Goal: Transaction & Acquisition: Book appointment/travel/reservation

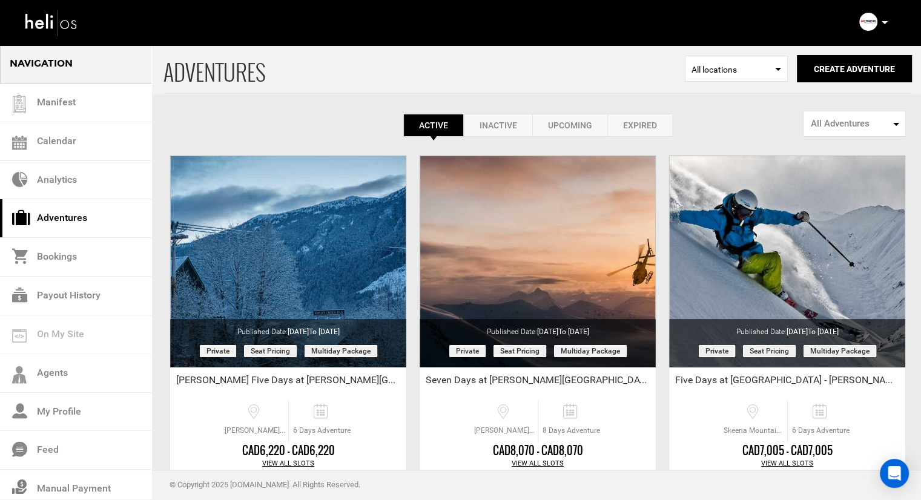
click at [886, 25] on p at bounding box center [883, 23] width 7 height 14
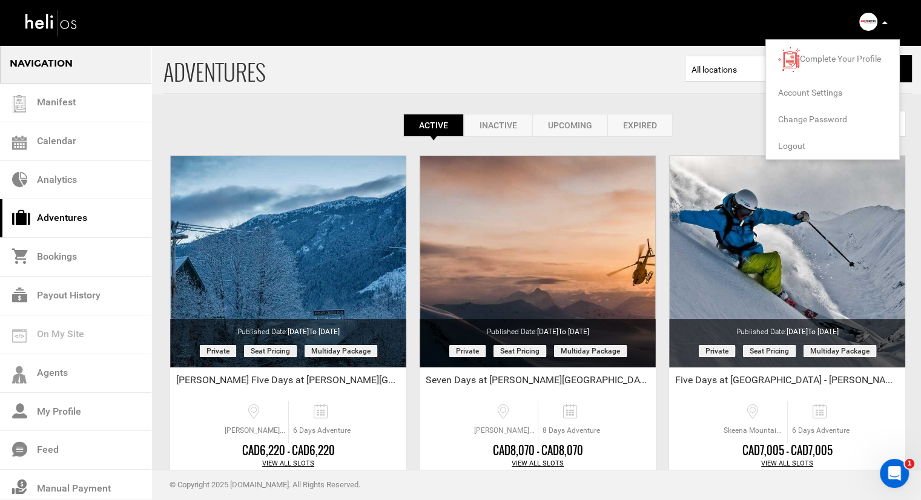
click at [817, 144] on li "Logout" at bounding box center [832, 146] width 133 height 27
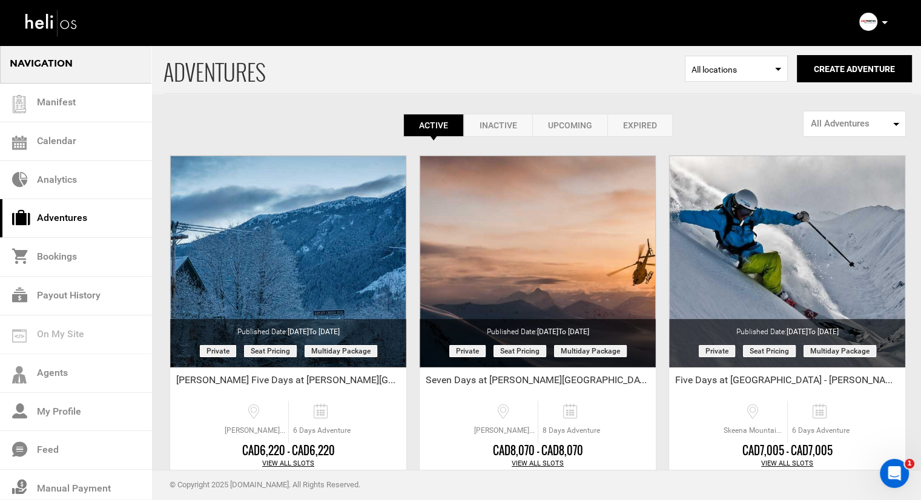
click at [880, 24] on p at bounding box center [883, 23] width 7 height 14
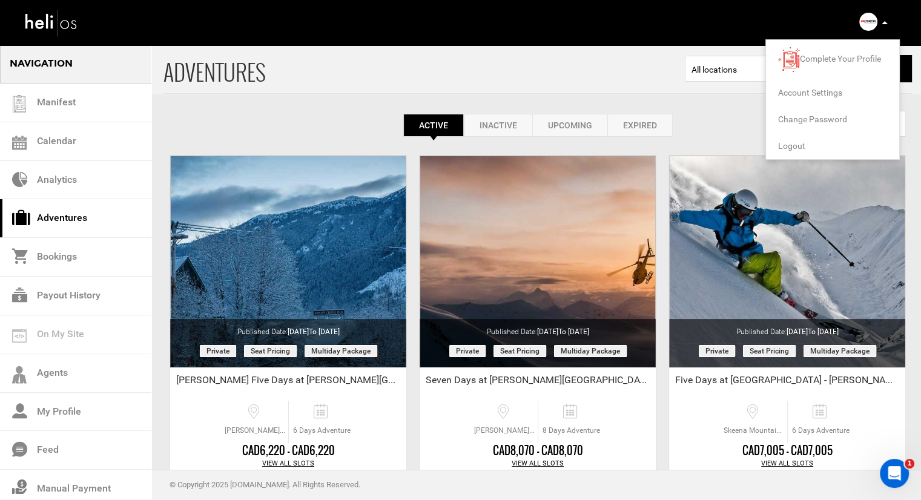
click at [804, 145] on span "Logout" at bounding box center [791, 146] width 27 height 10
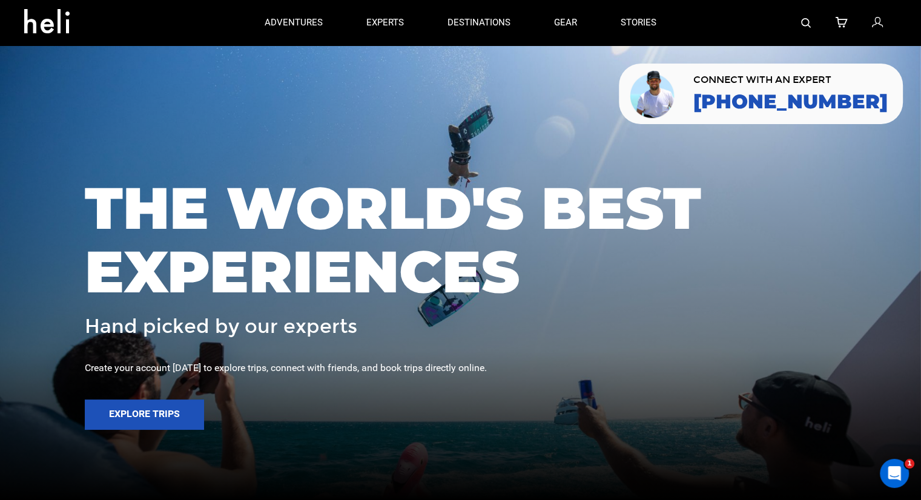
click at [794, 23] on div at bounding box center [787, 22] width 219 height 45
click at [807, 21] on img at bounding box center [806, 23] width 10 height 10
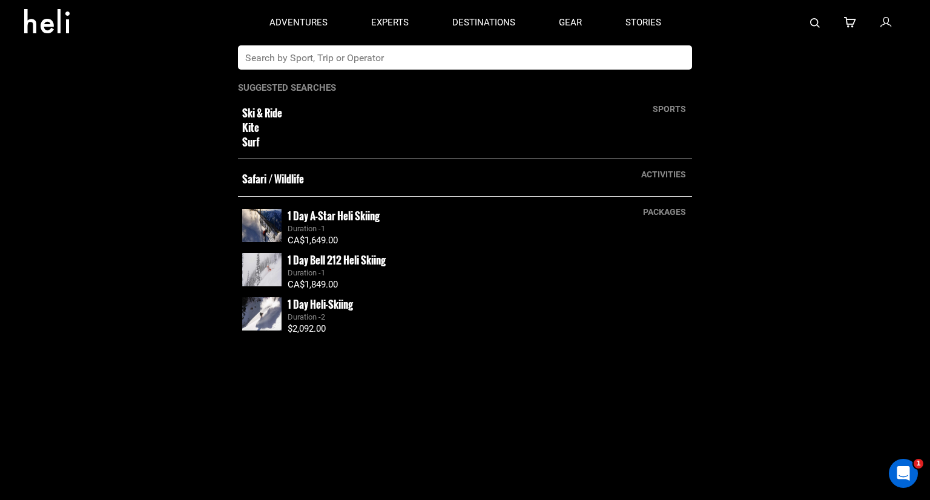
click at [564, 54] on input "text" at bounding box center [452, 57] width 429 height 24
type input "yellow cedar"
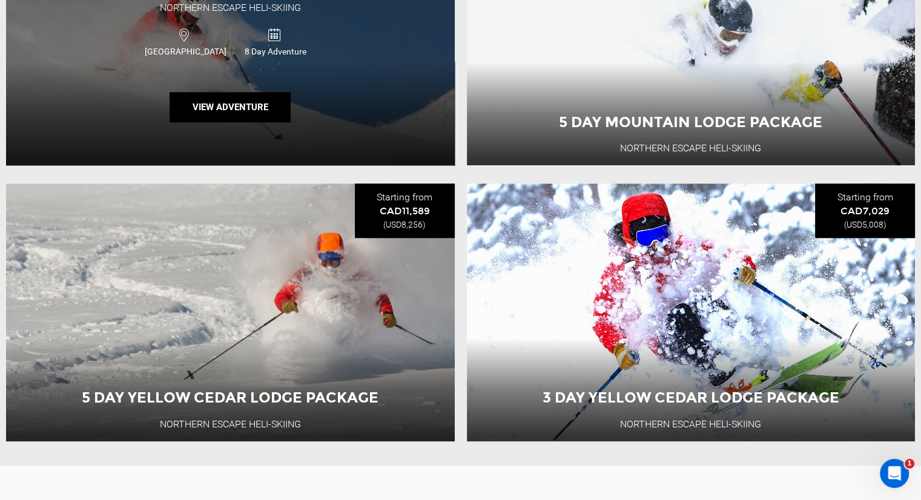
scroll to position [1458, 0]
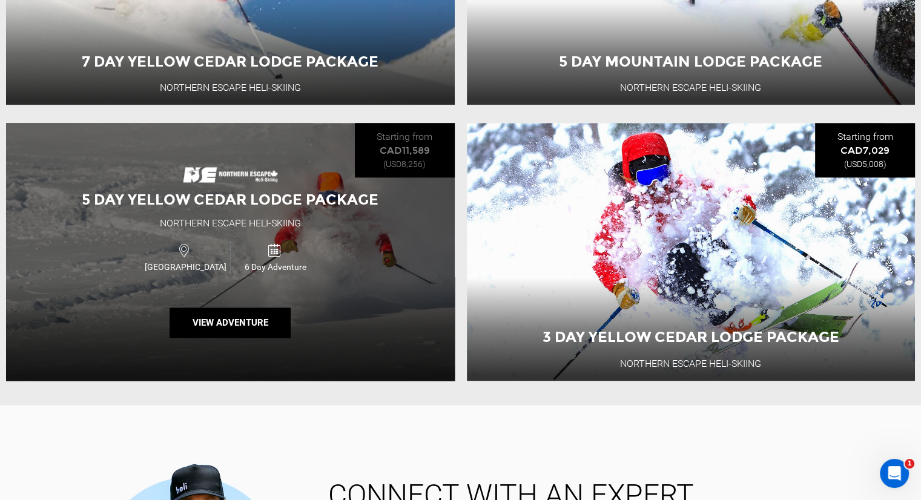
click at [208, 204] on span "5 Day Yellow Cedar Lodge Package" at bounding box center [230, 200] width 297 height 18
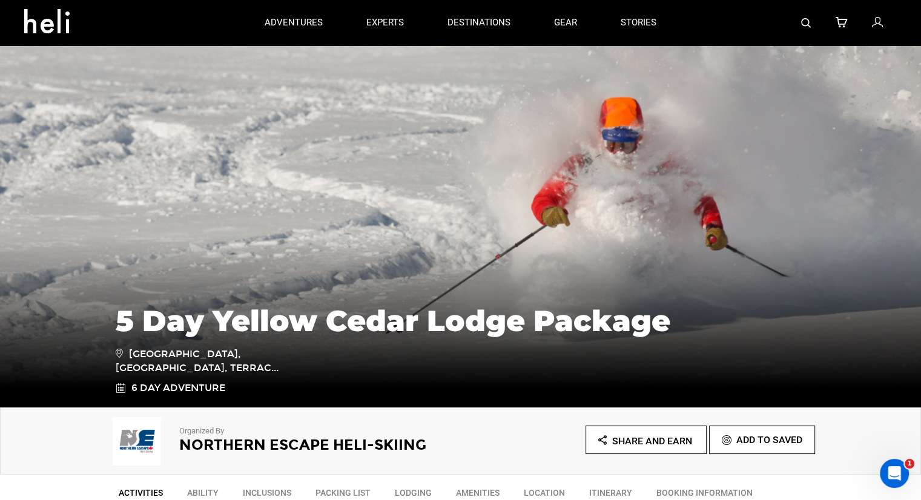
click at [814, 24] on div at bounding box center [787, 22] width 219 height 45
click at [811, 24] on div at bounding box center [787, 22] width 219 height 45
click at [808, 24] on img at bounding box center [806, 23] width 10 height 10
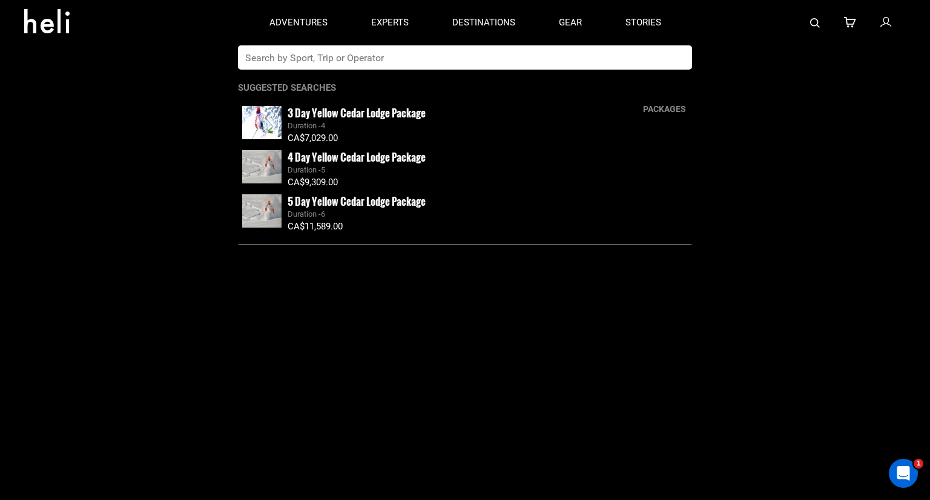
click at [556, 53] on input "text" at bounding box center [452, 57] width 429 height 24
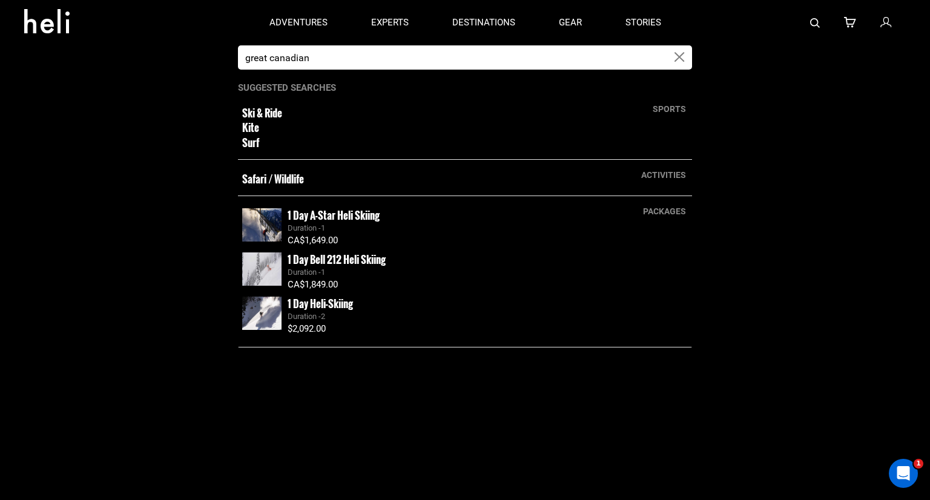
type input "great canadian"
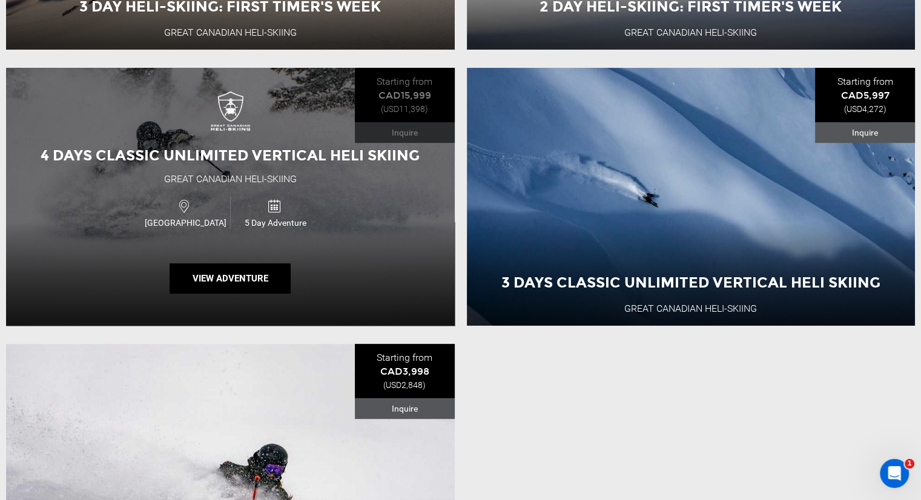
scroll to position [429, 0]
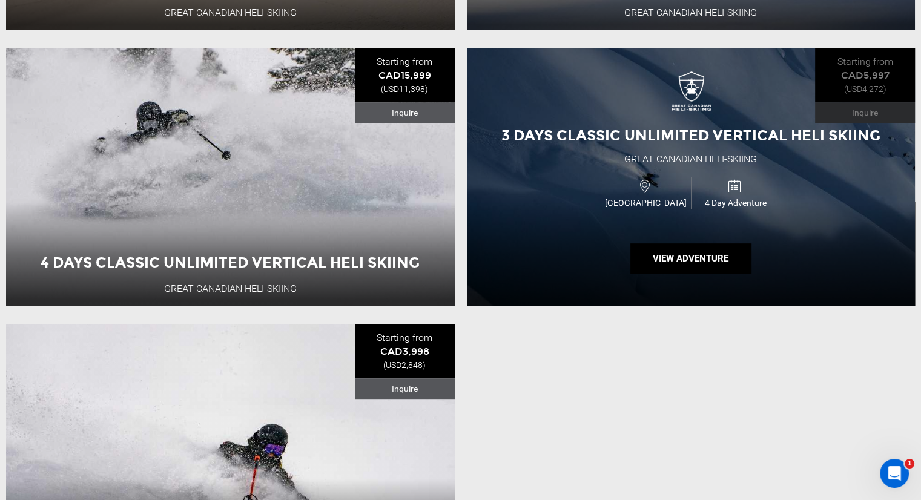
click at [575, 159] on div "3 Days Classic Unlimited Vertical Heli Skiing Great Canadian Heli-Skiing [GEOGR…" at bounding box center [691, 177] width 449 height 258
